Goal: Transaction & Acquisition: Download file/media

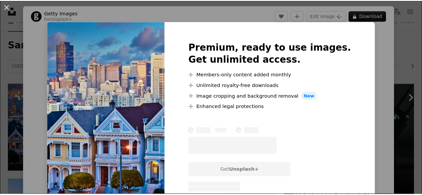
scroll to position [33, 0]
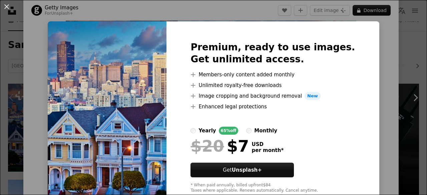
drag, startPoint x: 0, startPoint y: 78, endPoint x: 0, endPoint y: 68, distance: 10.0
click at [0, 78] on div "An X shape Premium, ready to use images. Get unlimited access. A plus sign Memb…" at bounding box center [213, 97] width 427 height 195
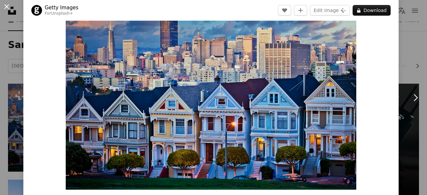
click at [6, 8] on button "An X shape" at bounding box center [7, 7] width 8 height 8
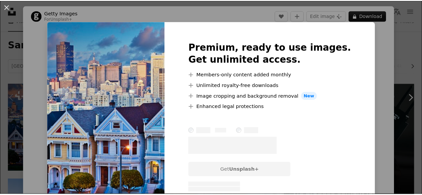
scroll to position [133, 0]
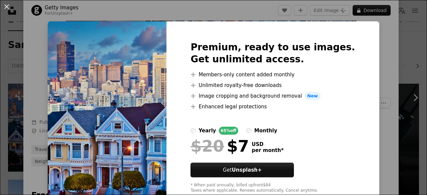
click at [0, 106] on div "An X shape Premium, ready to use images. Get unlimited access. A plus sign Memb…" at bounding box center [213, 97] width 427 height 195
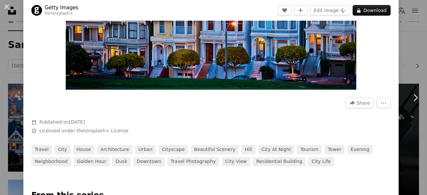
click at [0, 106] on div "Chevron left" at bounding box center [11, 98] width 23 height 64
click at [5, 89] on div "Chevron left" at bounding box center [11, 98] width 23 height 64
click at [7, 3] on button "An X shape" at bounding box center [7, 7] width 8 height 8
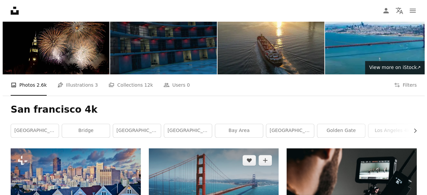
scroll to position [33, 0]
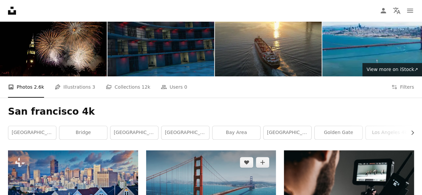
click at [206, 150] on img at bounding box center [211, 186] width 130 height 73
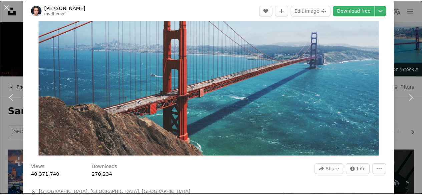
scroll to position [33, 0]
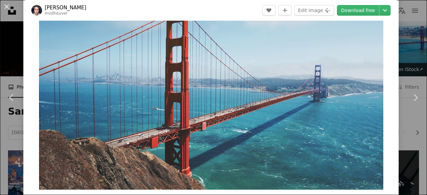
click at [3, 53] on div "An X shape Chevron left Chevron right Maarten van den Heuvel mvdheuvel A heart …" at bounding box center [213, 97] width 427 height 195
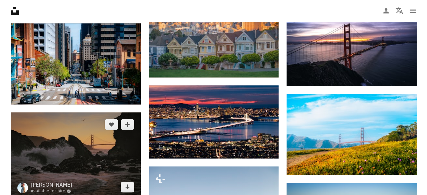
scroll to position [500, 0]
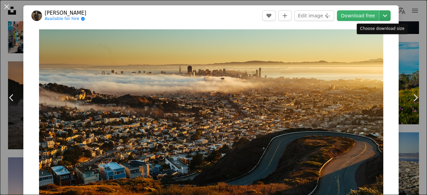
click at [382, 18] on icon "Chevron down" at bounding box center [384, 16] width 11 height 8
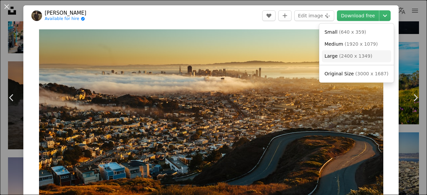
click at [370, 55] on link "Large ( 2400 x 1349 )" at bounding box center [356, 56] width 69 height 12
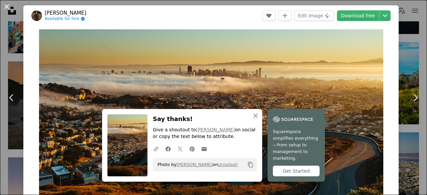
click at [8, 8] on button "An X shape" at bounding box center [7, 7] width 8 height 8
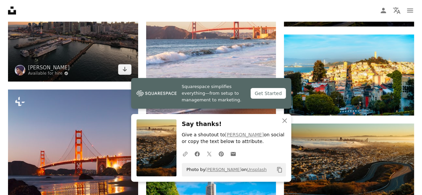
scroll to position [700, 0]
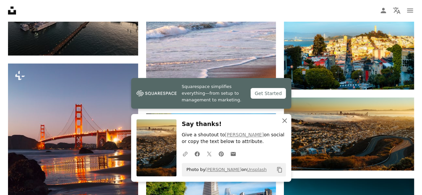
click at [282, 123] on icon "button" at bounding box center [284, 120] width 5 height 5
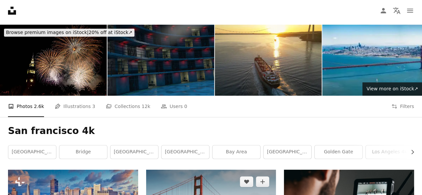
scroll to position [0, 0]
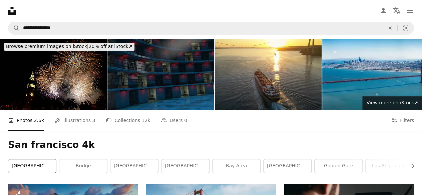
click at [38, 159] on link "[GEOGRAPHIC_DATA]" at bounding box center [32, 165] width 48 height 13
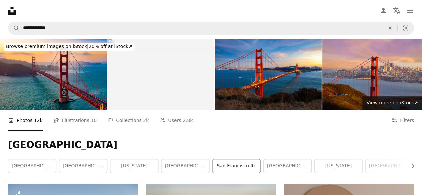
click at [223, 159] on link "san francisco 4k" at bounding box center [236, 165] width 48 height 13
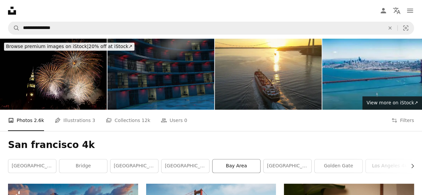
click at [231, 159] on link "bay area" at bounding box center [236, 165] width 48 height 13
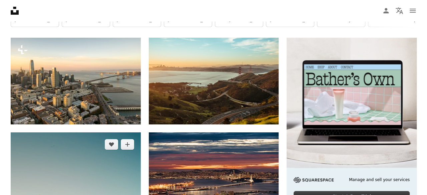
scroll to position [200, 0]
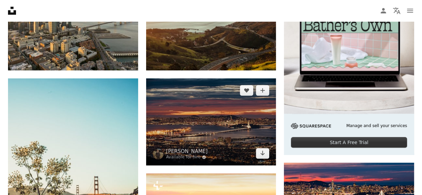
click at [178, 78] on img at bounding box center [211, 121] width 130 height 87
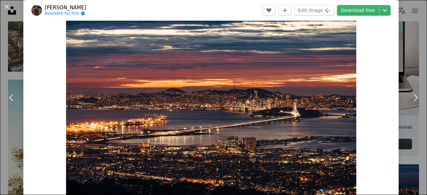
scroll to position [33, 0]
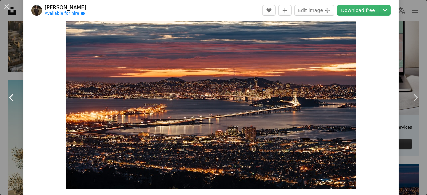
click at [4, 72] on link "Chevron left" at bounding box center [11, 98] width 23 height 64
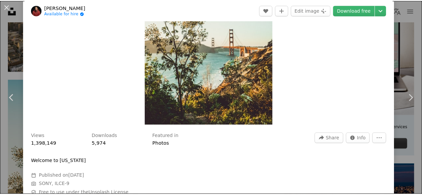
scroll to position [100, 0]
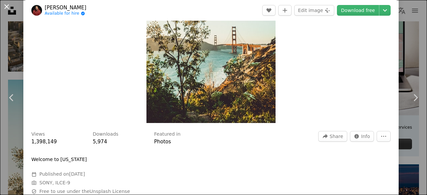
click at [7, 11] on button "An X shape" at bounding box center [7, 7] width 8 height 8
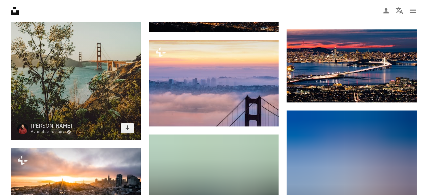
scroll to position [367, 0]
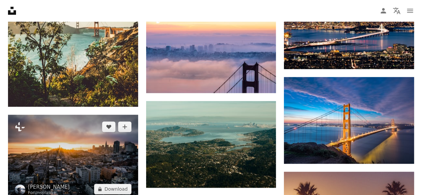
click at [44, 115] on img at bounding box center [73, 158] width 130 height 86
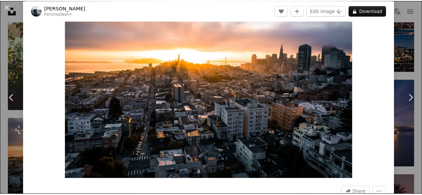
scroll to position [33, 0]
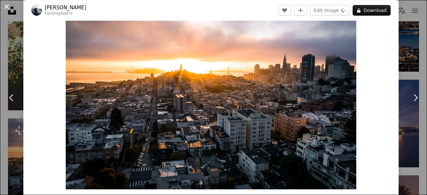
click at [11, 6] on button "An X shape" at bounding box center [7, 7] width 8 height 8
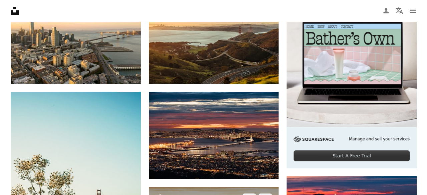
scroll to position [167, 0]
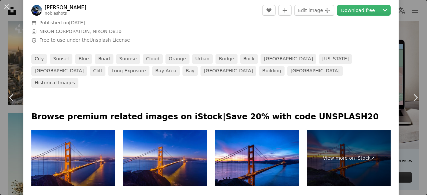
scroll to position [300, 0]
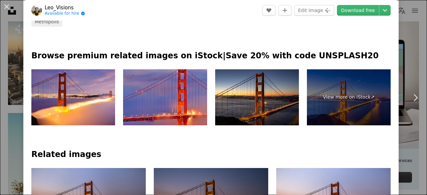
scroll to position [333, 0]
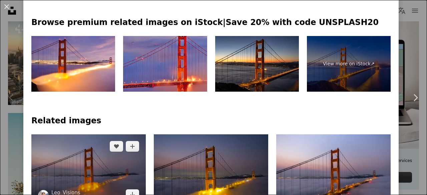
click at [109, 134] on img at bounding box center [88, 170] width 114 height 72
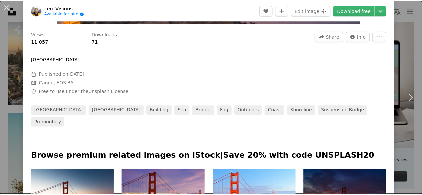
scroll to position [203, 0]
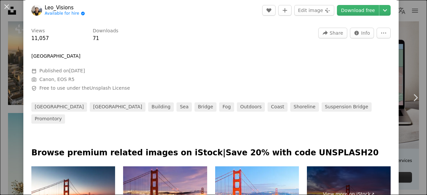
click at [107, 167] on div "An X shape Chevron left Chevron right Leo_Visions Available for hire A checkmar…" at bounding box center [213, 97] width 427 height 195
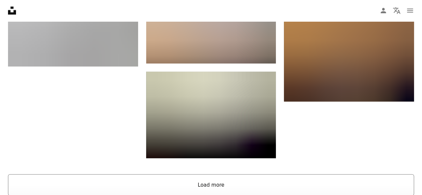
scroll to position [934, 0]
